Goal: Task Accomplishment & Management: Manage account settings

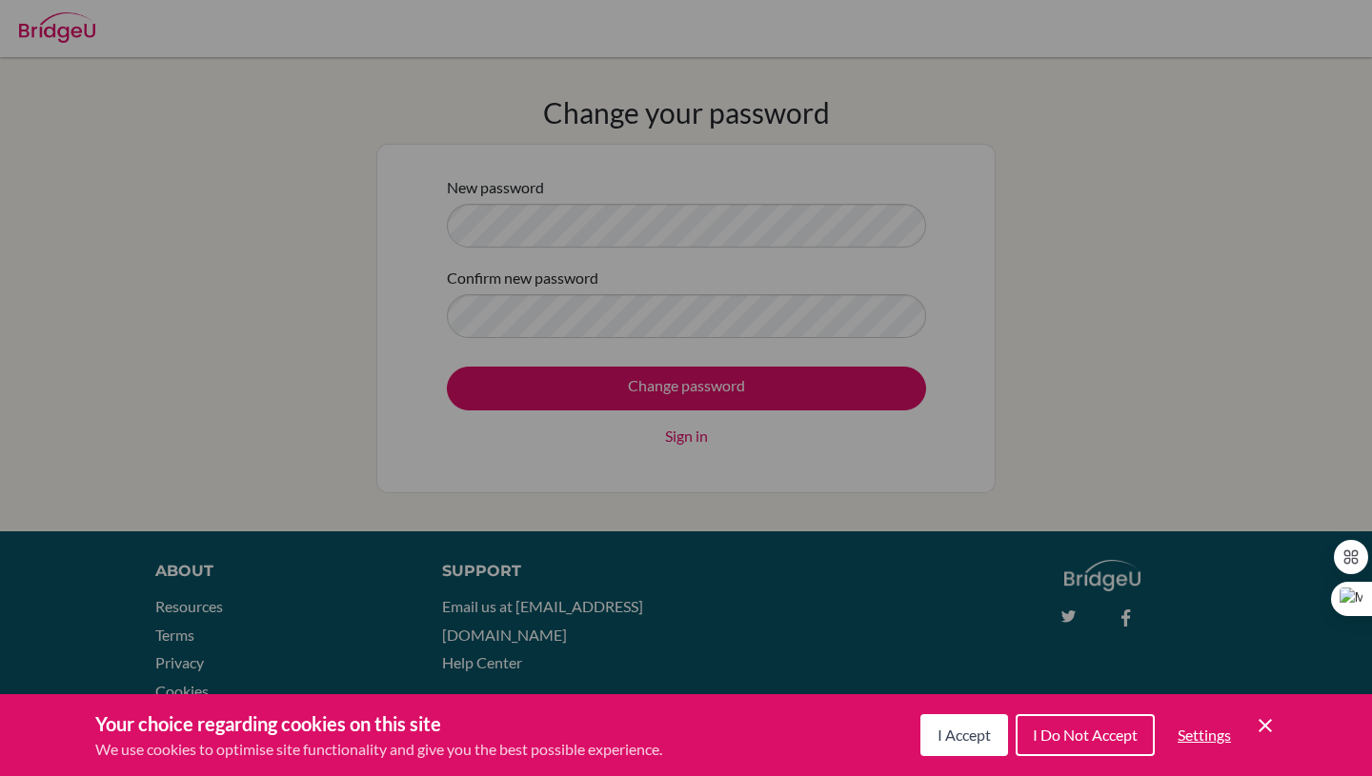
click at [1259, 724] on icon "Cookie Control Close Icon" at bounding box center [1265, 725] width 23 height 23
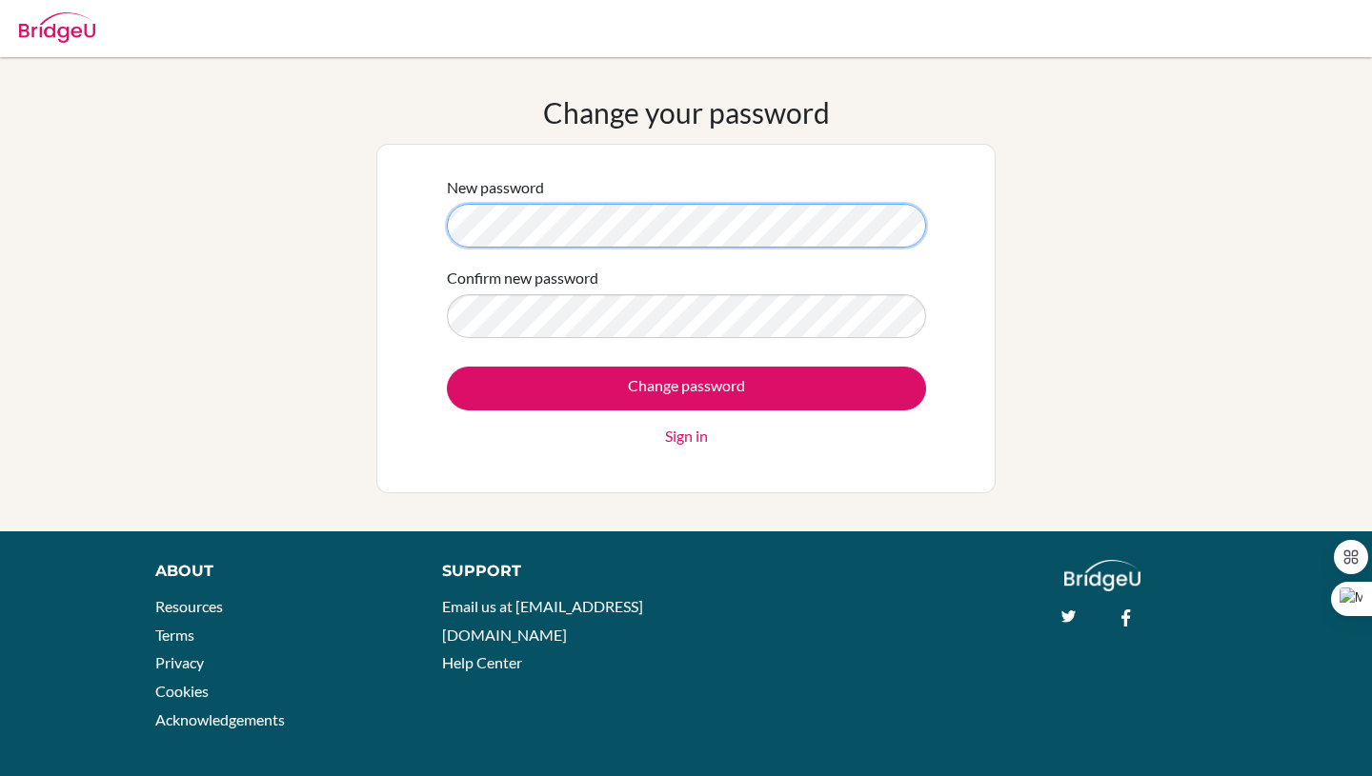
click at [415, 240] on div "New password Confirm new password Change password Sign in" at bounding box center [685, 319] width 619 height 350
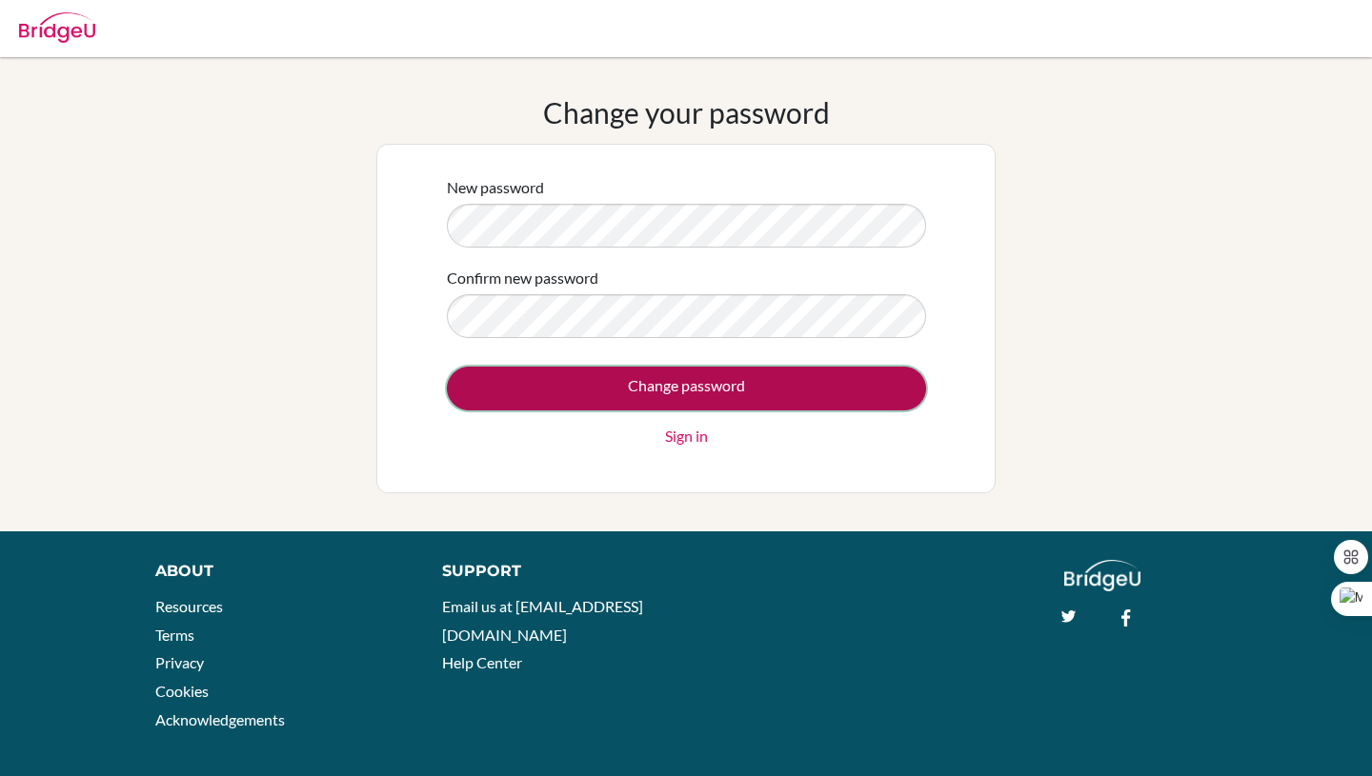
click at [652, 391] on input "Change password" at bounding box center [686, 389] width 479 height 44
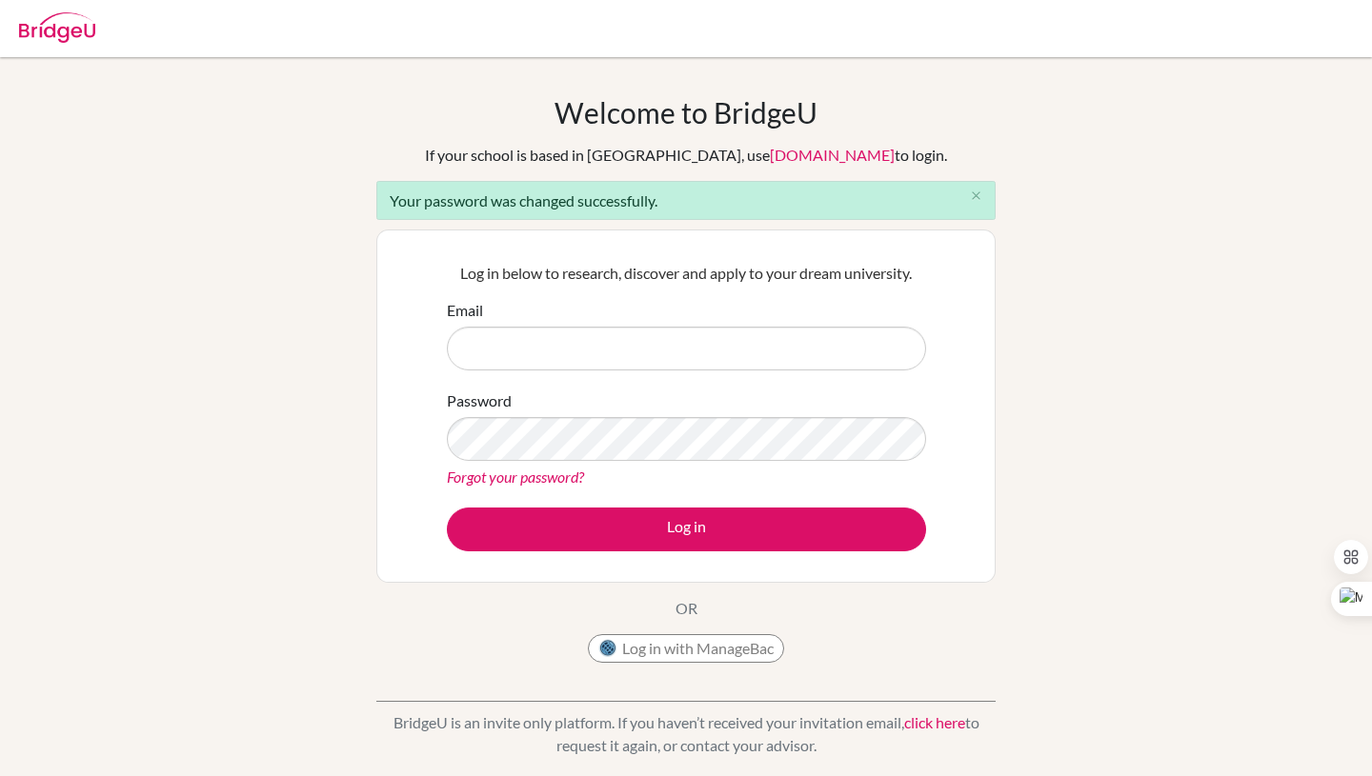
click at [518, 348] on input "Email" at bounding box center [686, 349] width 479 height 44
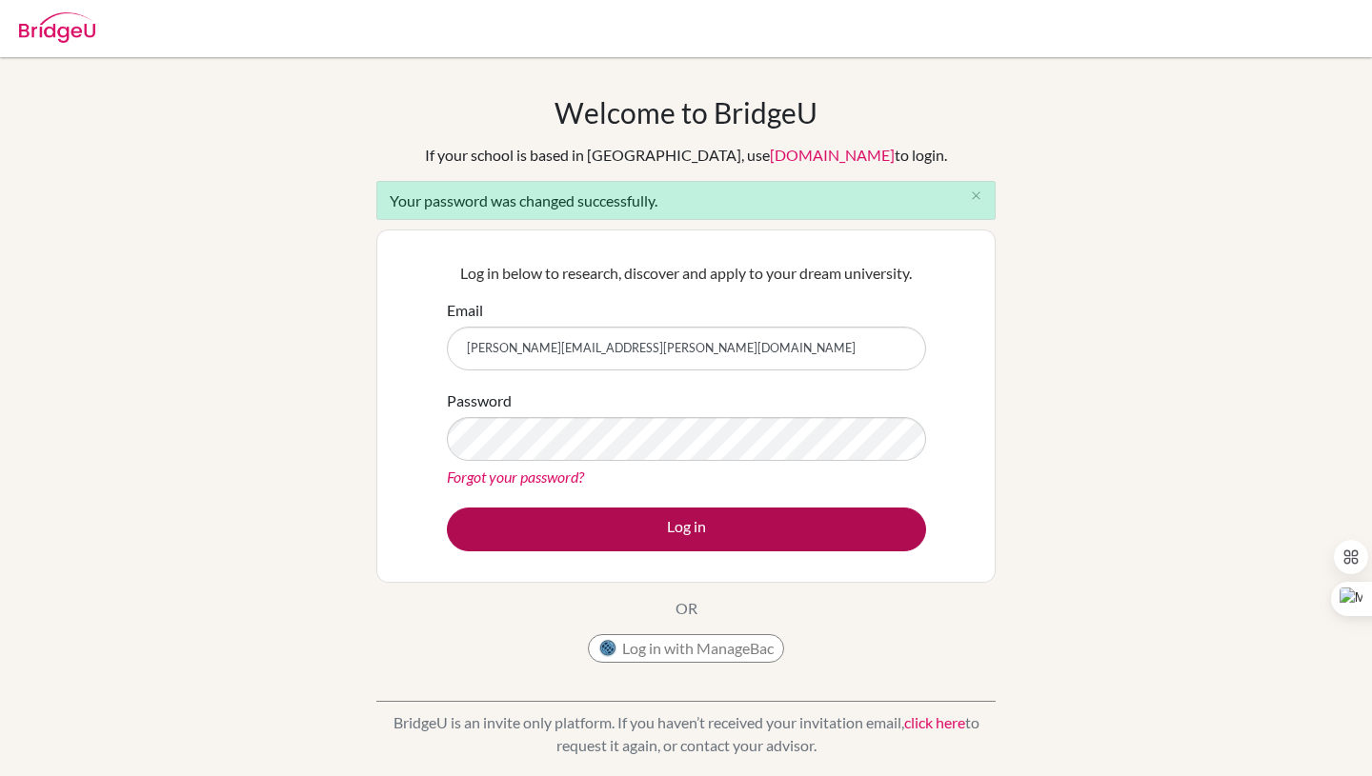
type input "[PERSON_NAME][EMAIL_ADDRESS][PERSON_NAME][DOMAIN_NAME]"
click at [617, 539] on button "Log in" at bounding box center [686, 530] width 479 height 44
